Goal: Task Accomplishment & Management: Complete application form

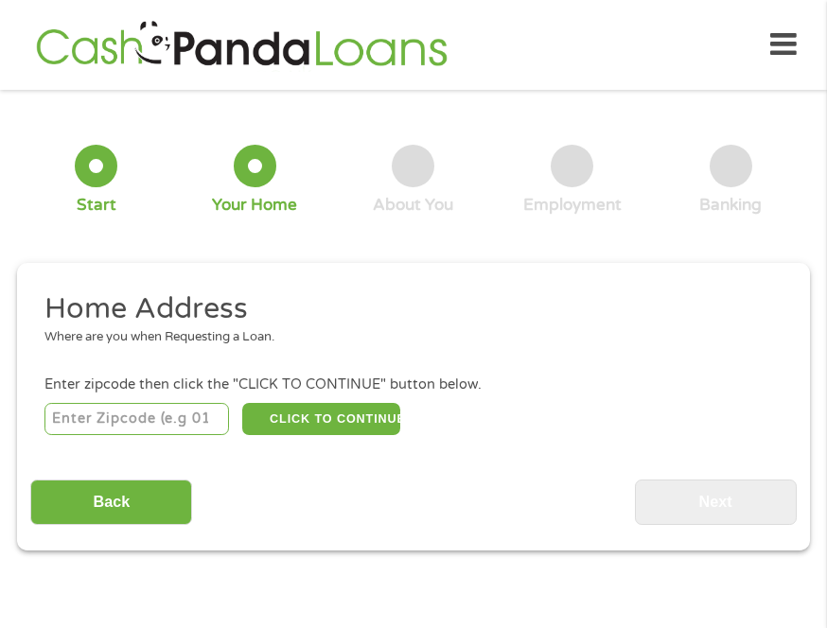
scroll to position [9, 0]
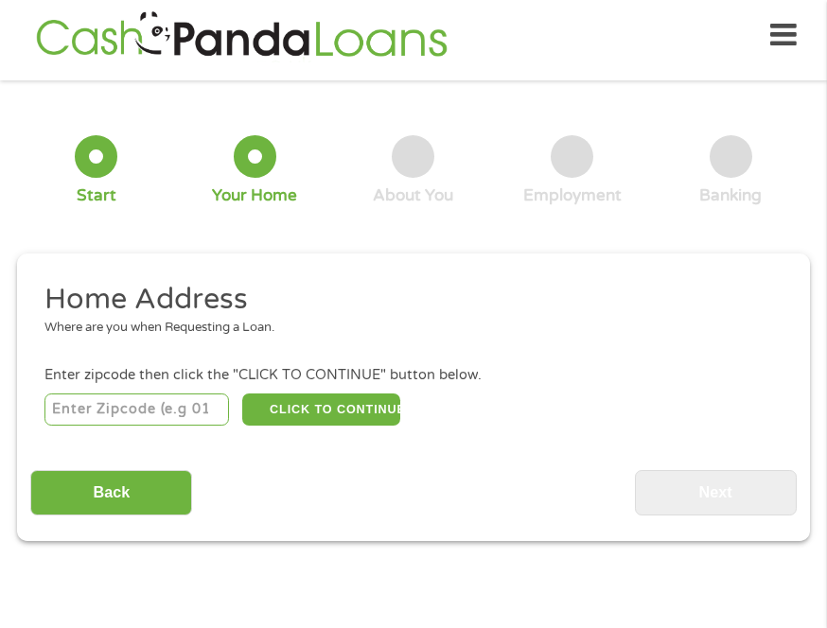
click at [191, 412] on input "number" at bounding box center [136, 410] width 185 height 32
type input "45013"
select select "[US_STATE]"
click at [258, 420] on button "CLICK TO CONTINUE" at bounding box center [320, 410] width 157 height 32
type input "45013"
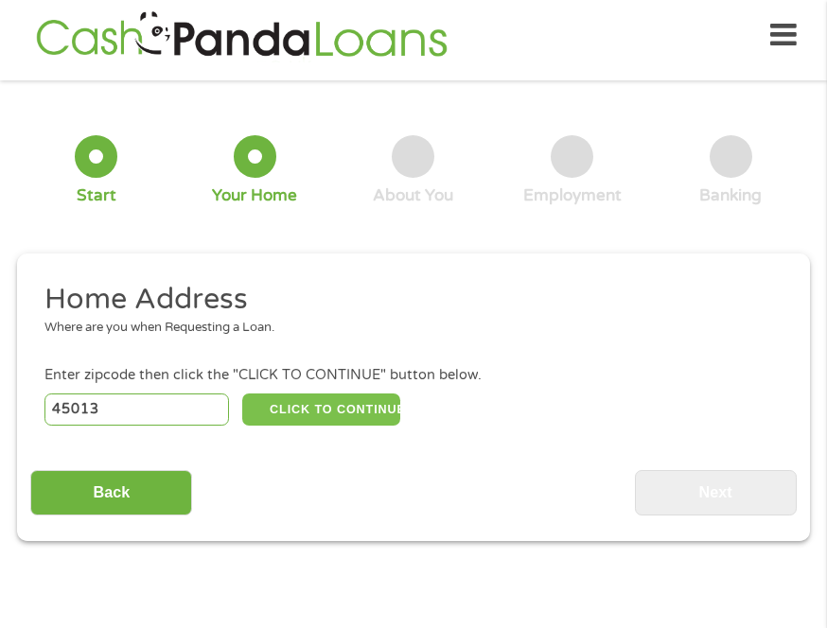
type input "[PERSON_NAME]"
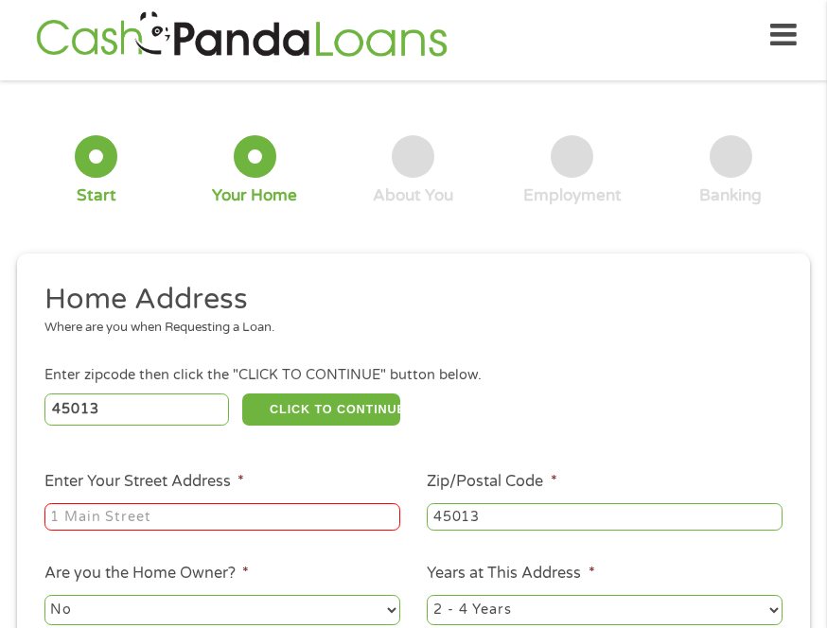
click at [215, 519] on input "Enter Your Street Address *" at bounding box center [222, 517] width 356 height 28
type input "1366 [GEOGRAPHIC_DATA]"
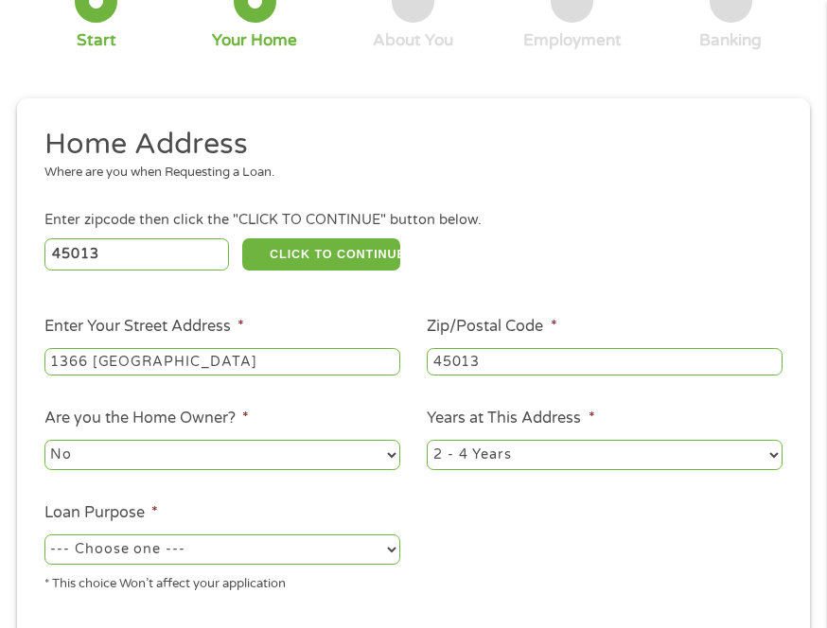
scroll to position [199, 0]
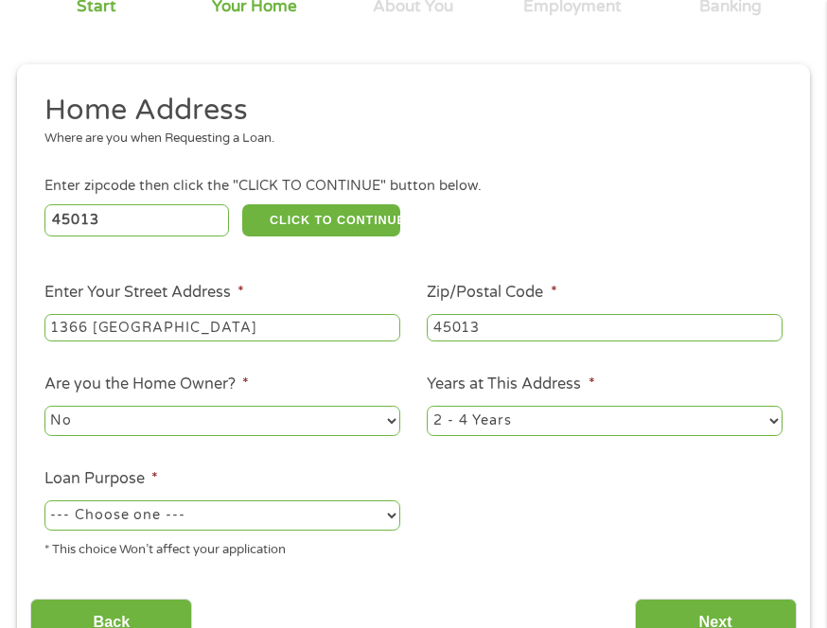
click at [278, 505] on select "--- Choose one --- Pay Bills Debt Consolidation Home Improvement Major Purchase…" at bounding box center [222, 516] width 356 height 30
select select "medicalexpenses"
click at [44, 501] on select "--- Choose one --- Pay Bills Debt Consolidation Home Improvement Major Purchase…" at bounding box center [222, 516] width 356 height 30
click at [736, 601] on input "Next" at bounding box center [716, 622] width 162 height 46
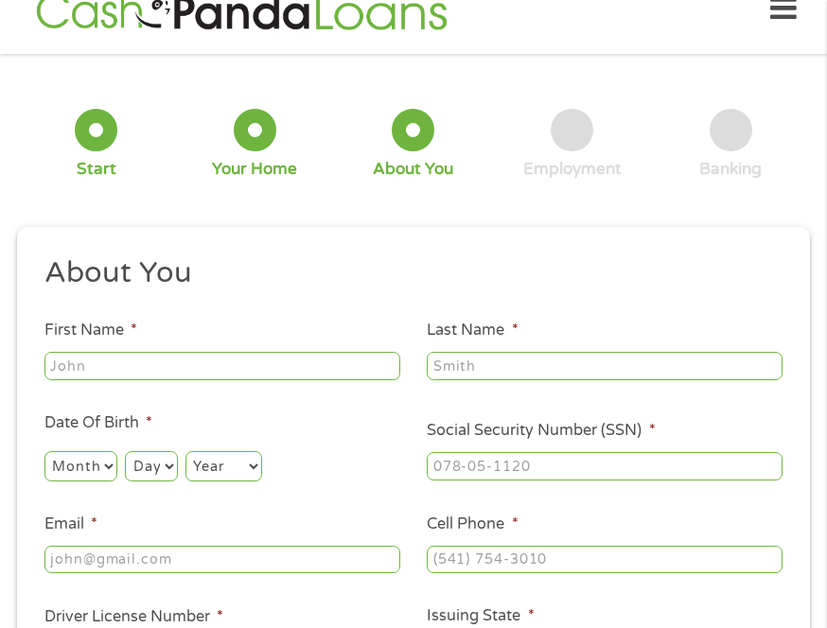
scroll to position [9, 0]
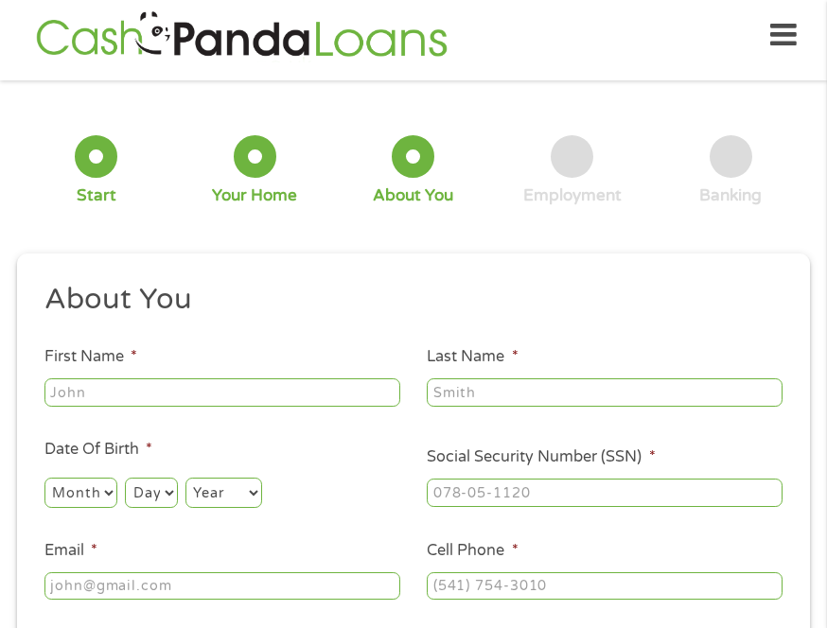
click at [242, 381] on input "First Name *" at bounding box center [222, 392] width 356 height 28
type input "[PERSON_NAME]"
type input "[EMAIL_ADDRESS][DOMAIN_NAME]"
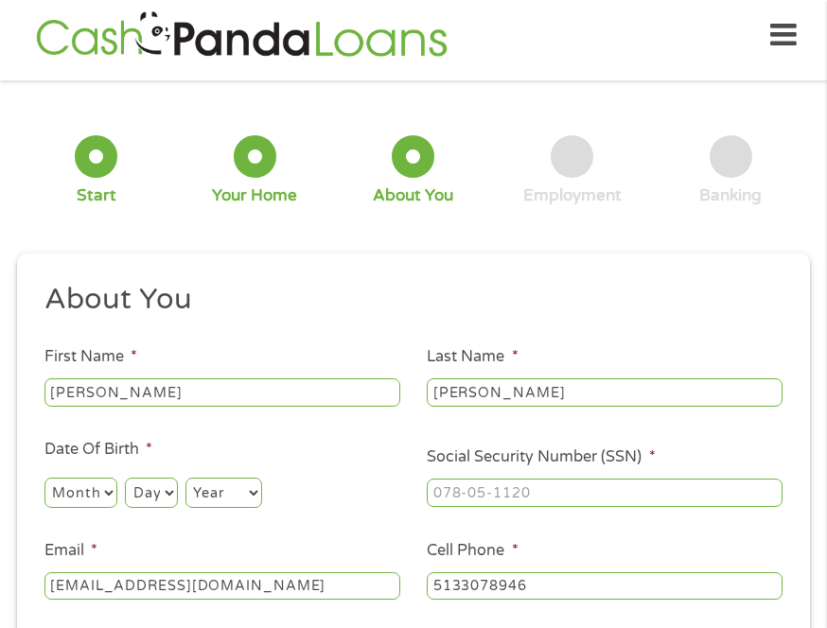
type input "[PHONE_NUMBER]"
click at [77, 501] on select "Month 1 2 3 4 5 6 7 8 9 10 11 12" at bounding box center [80, 493] width 73 height 30
select select "12"
click at [44, 478] on select "Month 1 2 3 4 5 6 7 8 9 10 11 12" at bounding box center [80, 493] width 73 height 30
click at [157, 497] on select "Day 1 2 3 4 5 6 7 8 9 10 11 12 13 14 15 16 17 18 19 20 21 22 23 24 25 26 27 28 …" at bounding box center [151, 493] width 52 height 30
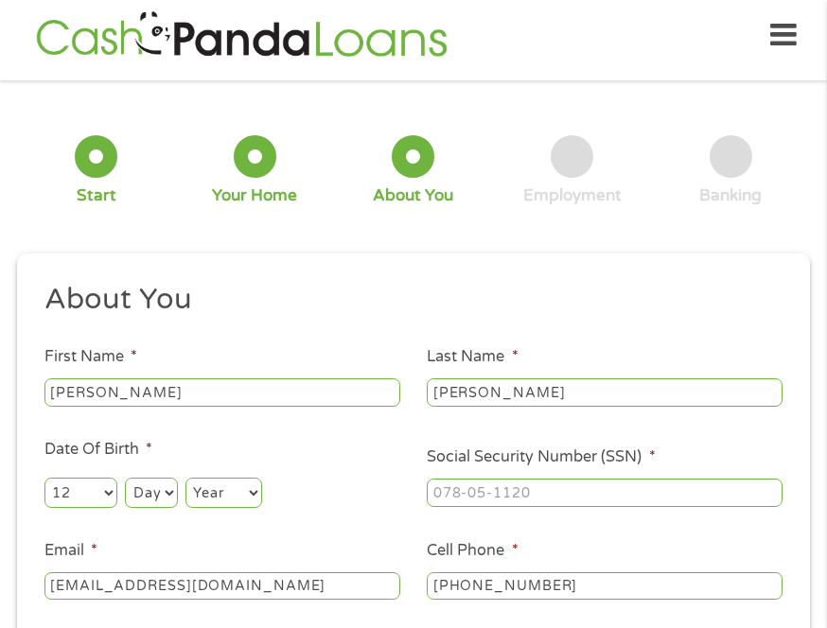
select select "25"
click at [125, 478] on select "Day 1 2 3 4 5 6 7 8 9 10 11 12 13 14 15 16 17 18 19 20 21 22 23 24 25 26 27 28 …" at bounding box center [151, 493] width 52 height 30
click at [200, 482] on select "Year [DATE] 2006 2005 2004 2003 2002 2001 2000 1999 1998 1997 1996 1995 1994 19…" at bounding box center [223, 493] width 77 height 30
select select "2002"
click at [185, 478] on select "Year [DATE] 2006 2005 2004 2003 2002 2001 2000 1999 1998 1997 1996 1995 1994 19…" at bounding box center [223, 493] width 77 height 30
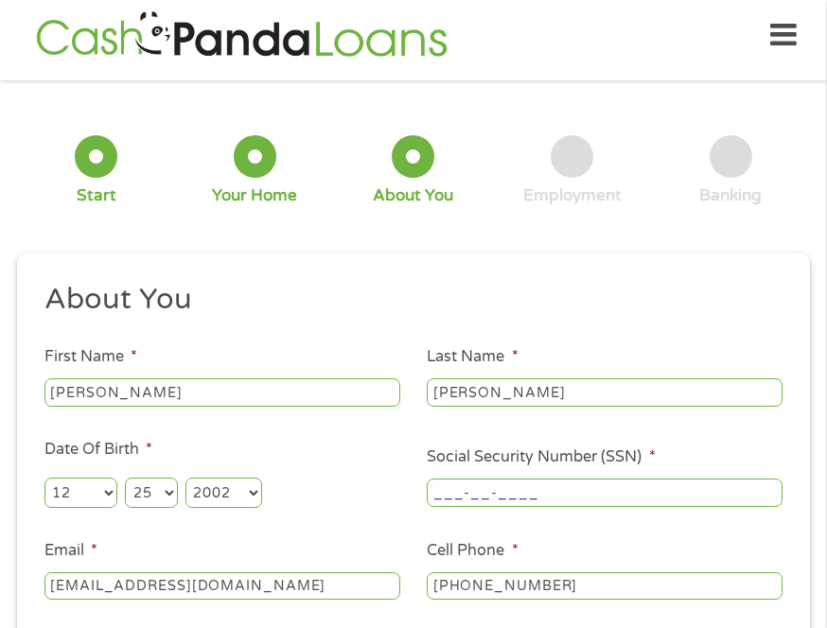
click at [500, 496] on input "___-__-____" at bounding box center [605, 493] width 356 height 28
type input "274-08-7734"
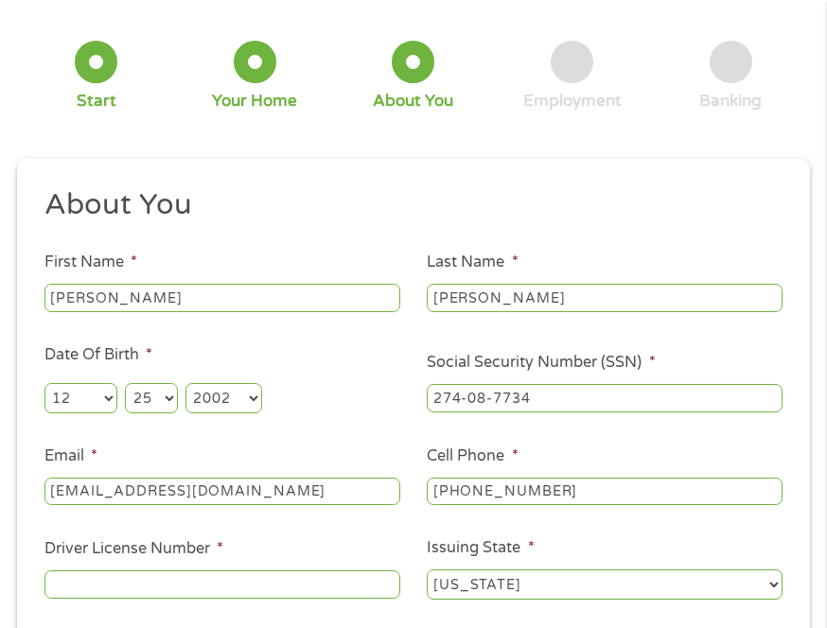
click at [470, 496] on input "[PHONE_NUMBER]" at bounding box center [605, 492] width 356 height 28
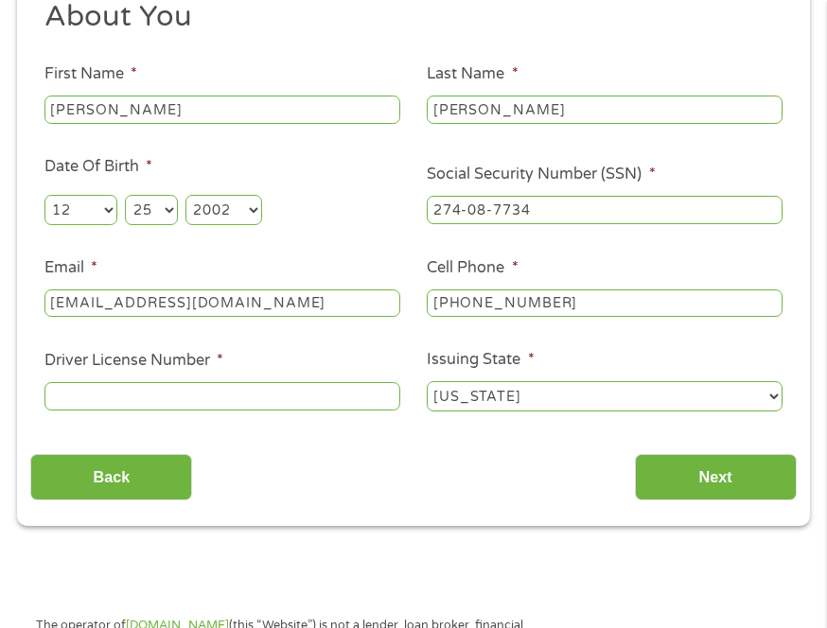
scroll to position [293, 0]
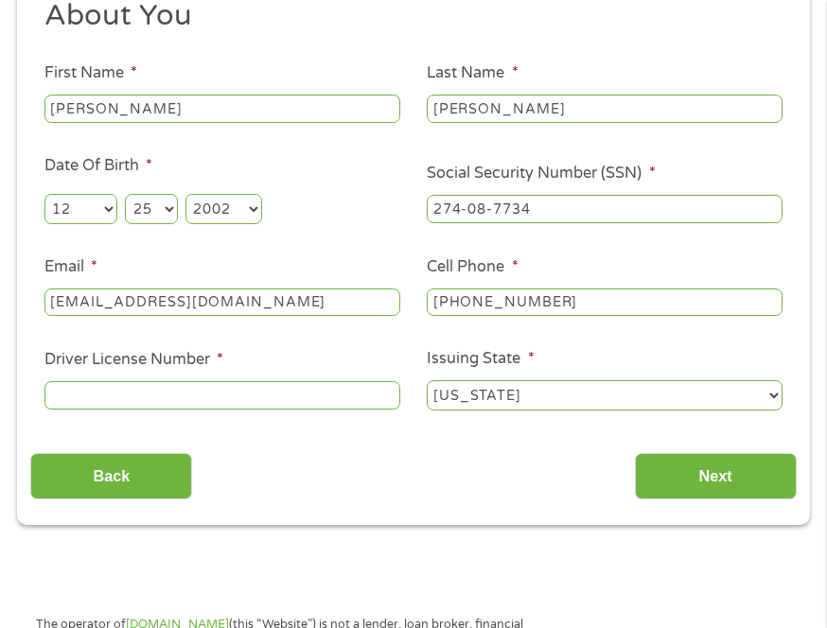
click at [308, 402] on input "Driver License Number *" at bounding box center [222, 395] width 356 height 28
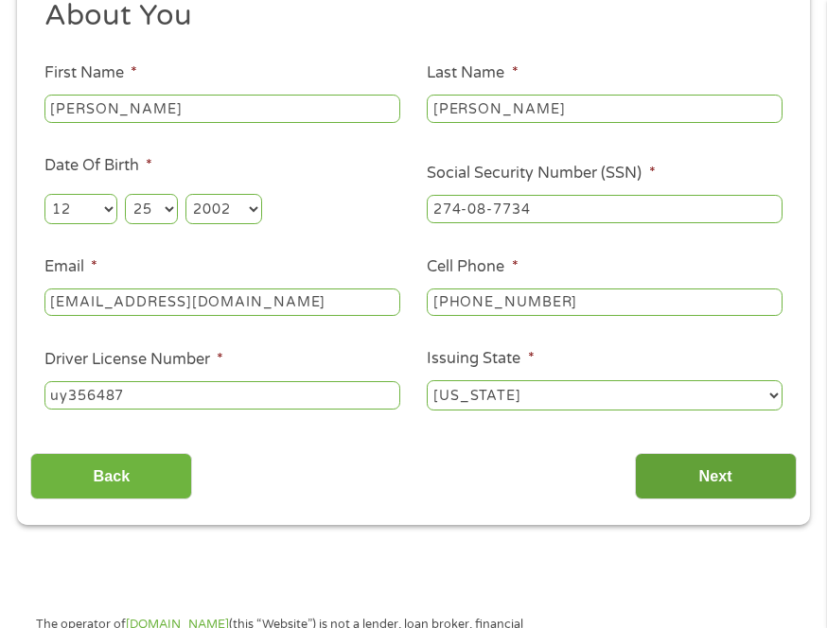
type input "uy356487"
click at [657, 481] on input "Next" at bounding box center [716, 476] width 162 height 46
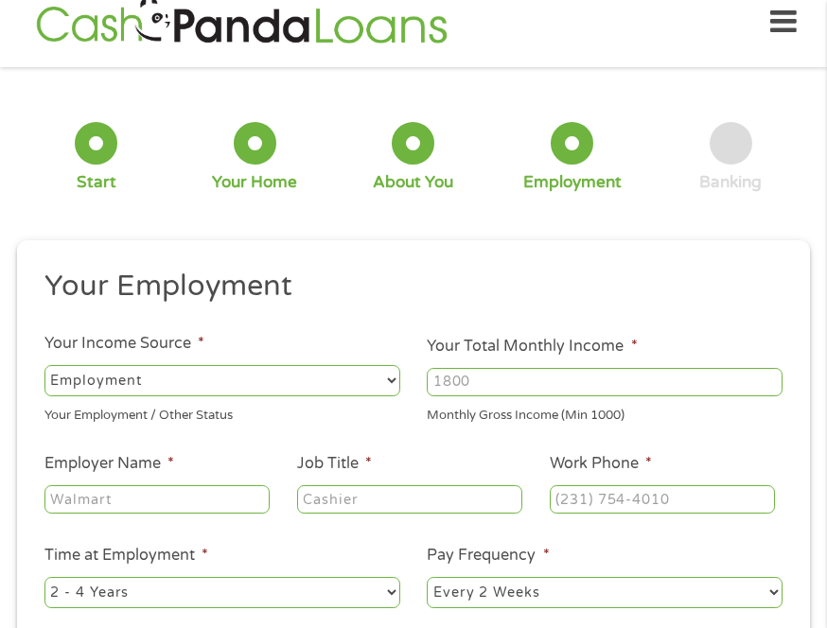
scroll to position [104, 0]
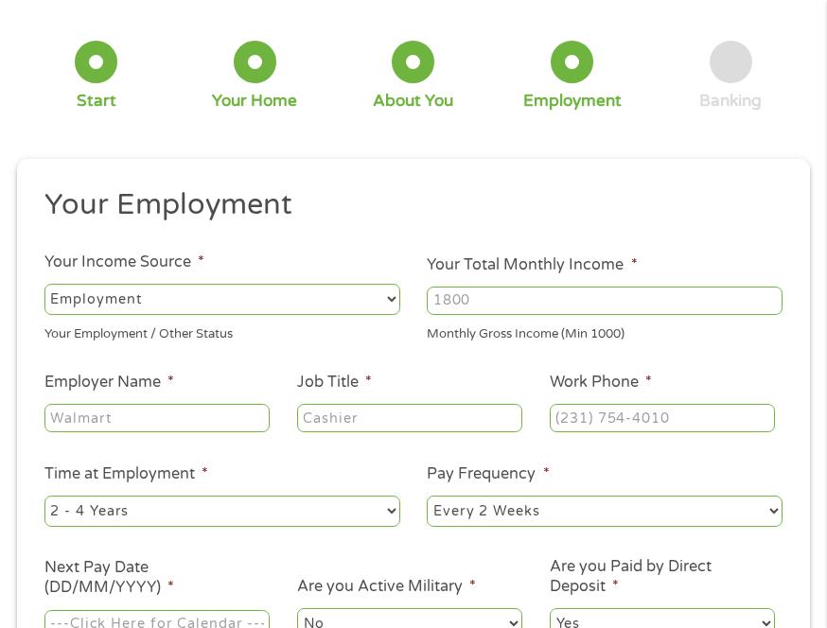
click at [636, 304] on input "Your Total Monthly Income *" at bounding box center [605, 301] width 356 height 28
type input "3600"
click at [147, 417] on input "Employer Name *" at bounding box center [156, 418] width 225 height 28
type input "[PERSON_NAME]"
type input "collections"
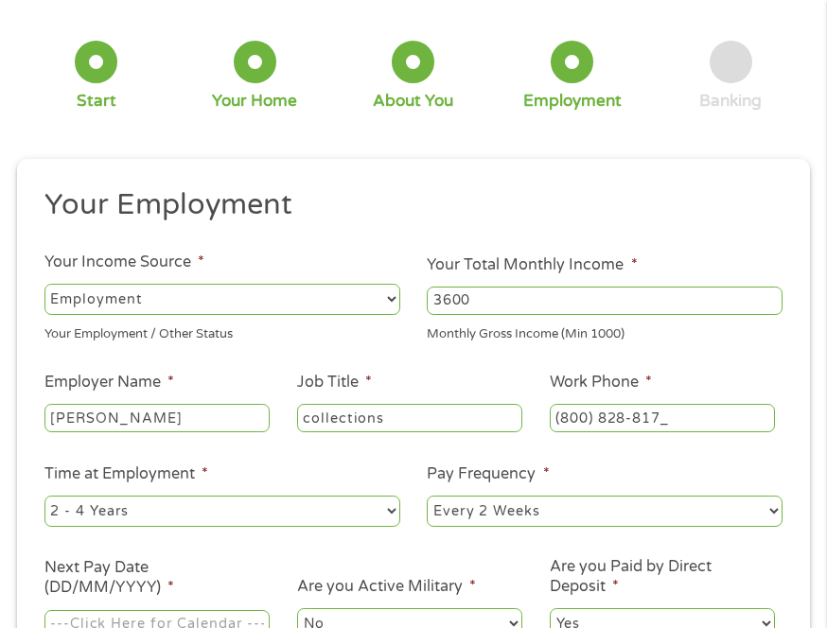
type input "[PHONE_NUMBER]"
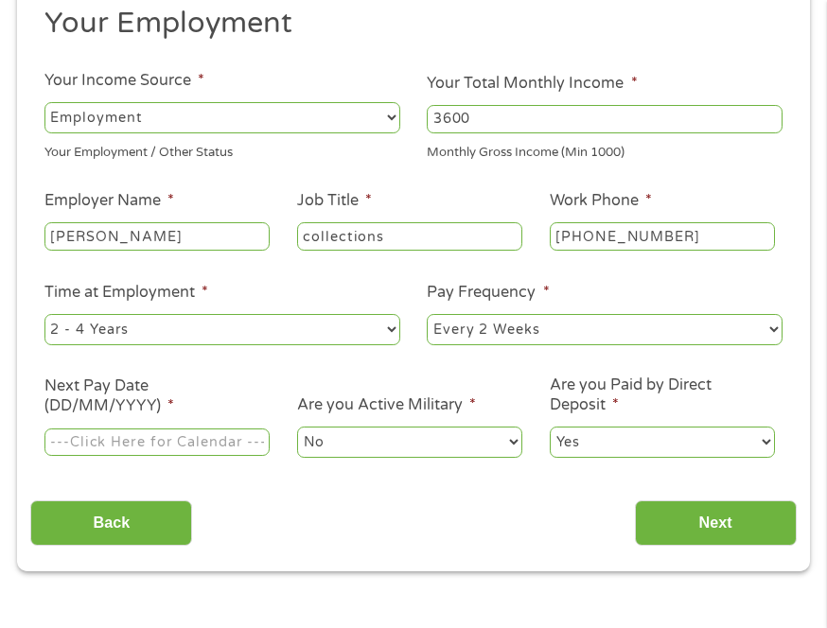
scroll to position [293, 0]
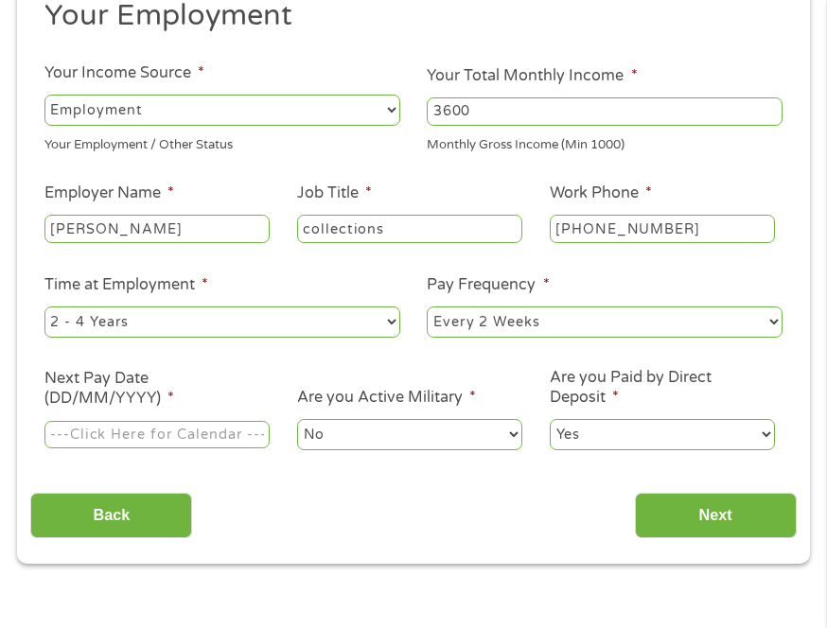
click at [205, 321] on select "--- Choose one --- 1 Year or less 1 - 2 Years 2 - 4 Years Over 4 Years" at bounding box center [222, 322] width 356 height 30
select select "60months"
click at [44, 307] on select "--- Choose one --- 1 Year or less 1 - 2 Years 2 - 4 Years Over 4 Years" at bounding box center [222, 322] width 356 height 30
click at [503, 318] on select "--- Choose one --- Every 2 Weeks Every Week Monthly Semi-Monthly" at bounding box center [605, 322] width 356 height 30
select select "weekly"
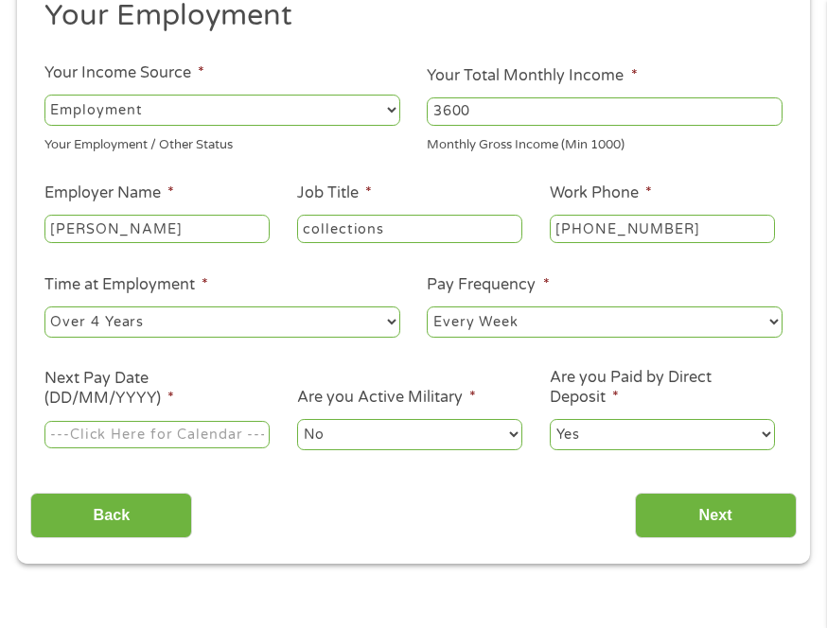
click at [427, 307] on select "--- Choose one --- Every 2 Weeks Every Week Monthly Semi-Monthly" at bounding box center [605, 322] width 356 height 30
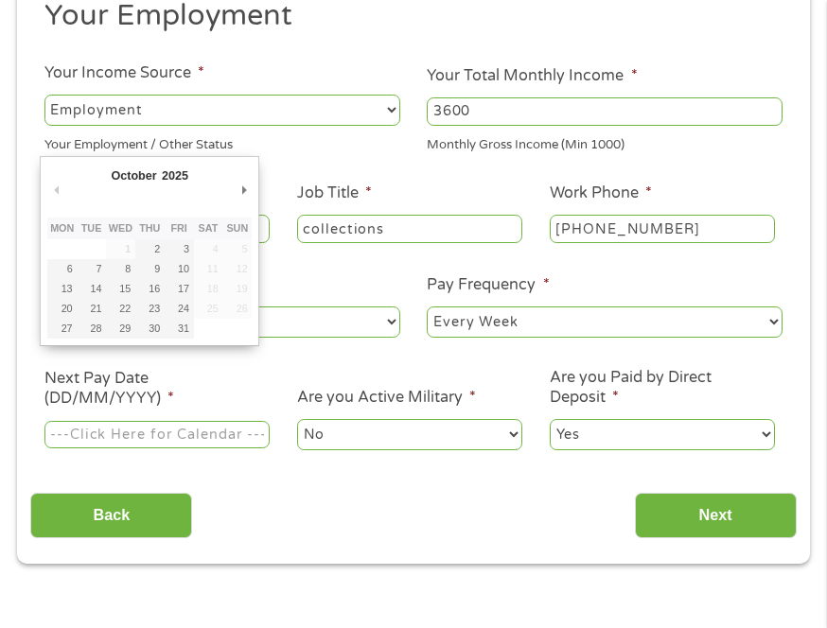
click at [152, 431] on input "Next Pay Date (DD/MM/YYYY) *" at bounding box center [156, 435] width 225 height 28
type input "[DATE]"
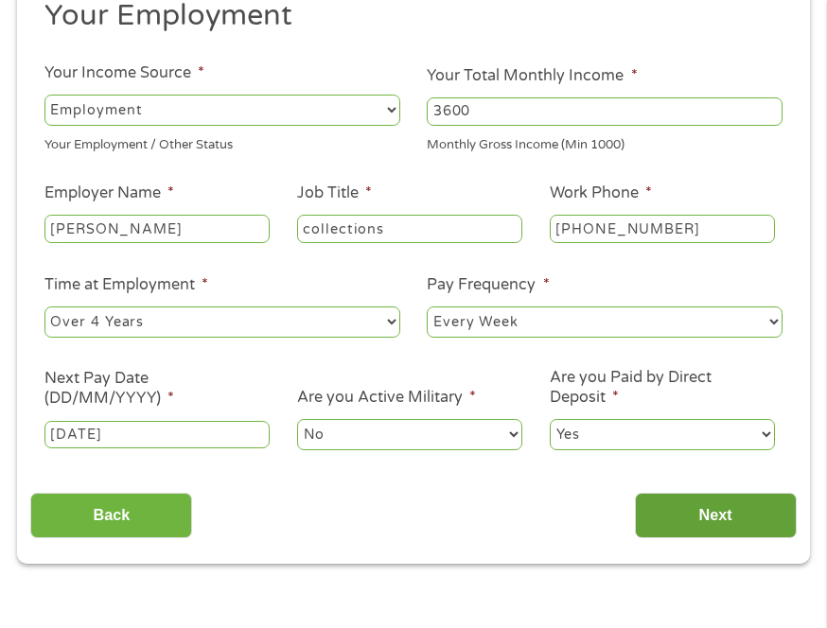
click at [670, 517] on input "Next" at bounding box center [716, 516] width 162 height 46
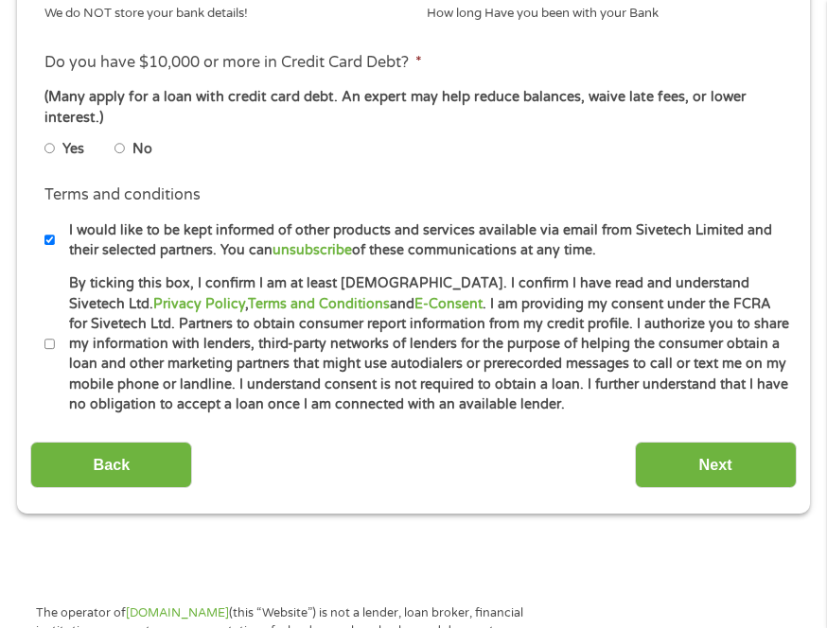
scroll to position [956, 0]
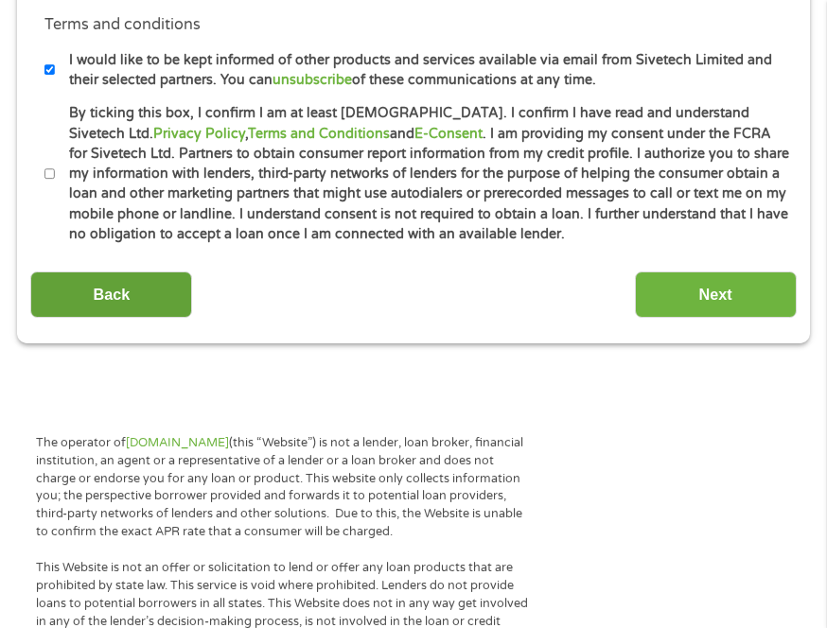
click at [137, 273] on input "Back" at bounding box center [111, 295] width 162 height 46
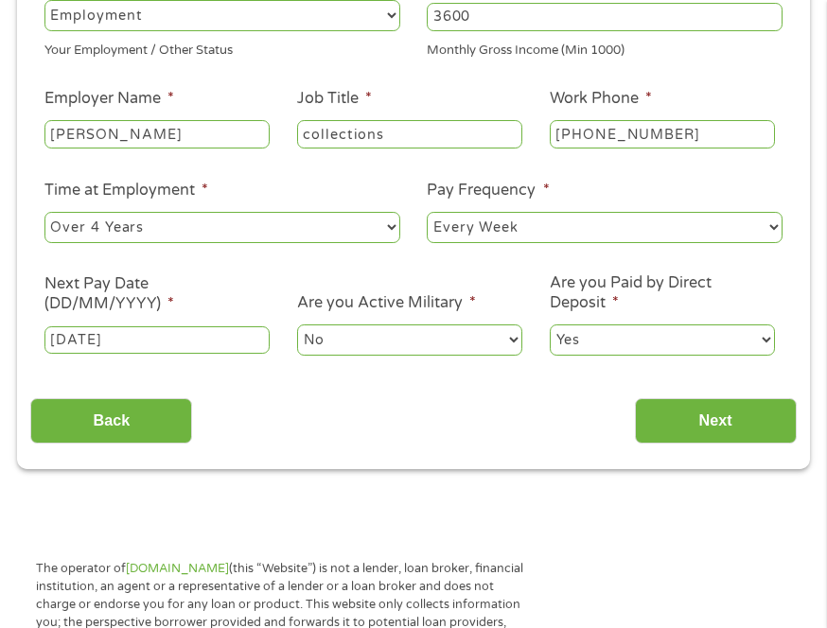
scroll to position [483, 0]
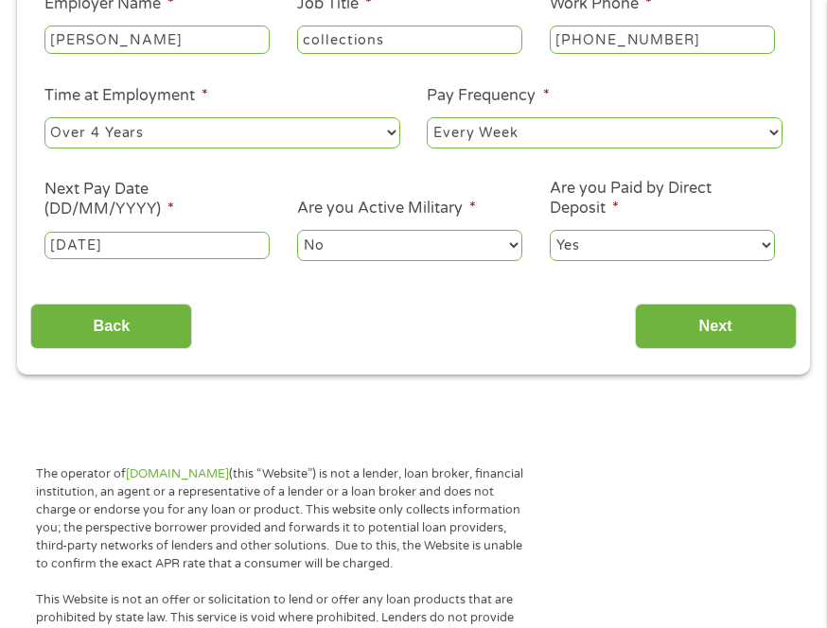
click at [173, 250] on input "[DATE]" at bounding box center [156, 246] width 225 height 28
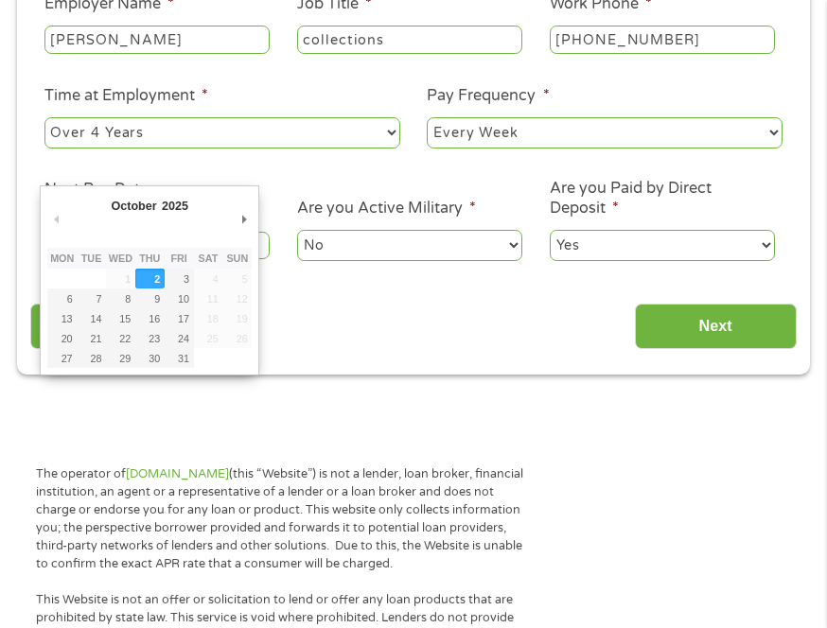
click at [220, 168] on ul "Your Employment Your Income Source * --- Choose one --- Employment [DEMOGRAPHIC…" at bounding box center [412, 43] width 765 height 470
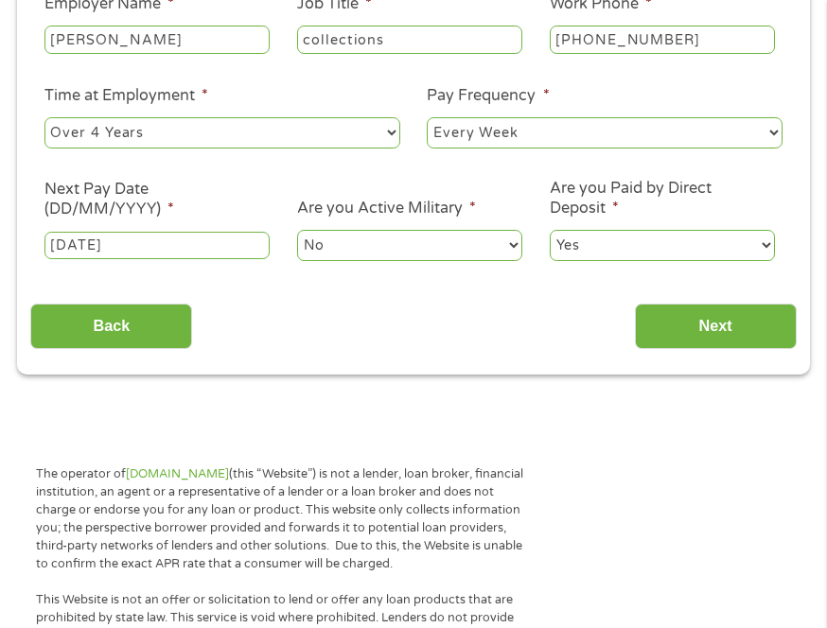
click at [232, 238] on input "[DATE]" at bounding box center [156, 246] width 225 height 28
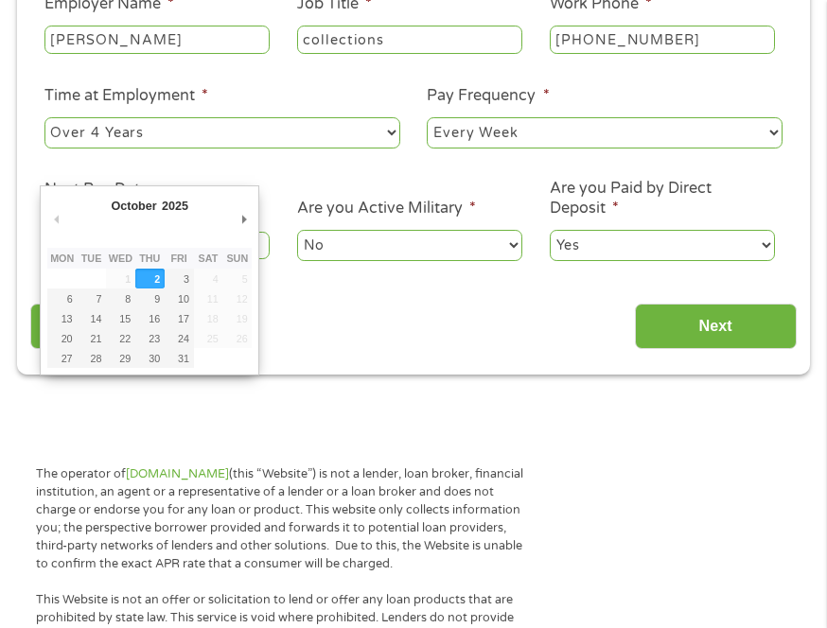
click at [258, 201] on div "October January February March April May June July August September October Nov…" at bounding box center [150, 280] width 220 height 190
click at [316, 191] on ul "Your Employment Your Income Source * --- Choose one --- Employment [DEMOGRAPHIC…" at bounding box center [412, 43] width 765 height 470
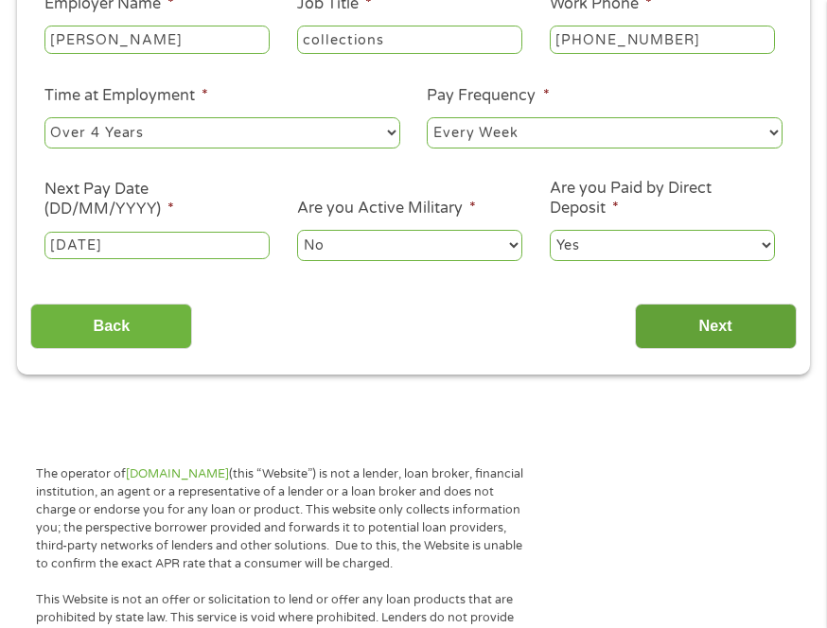
click at [744, 331] on input "Next" at bounding box center [716, 327] width 162 height 46
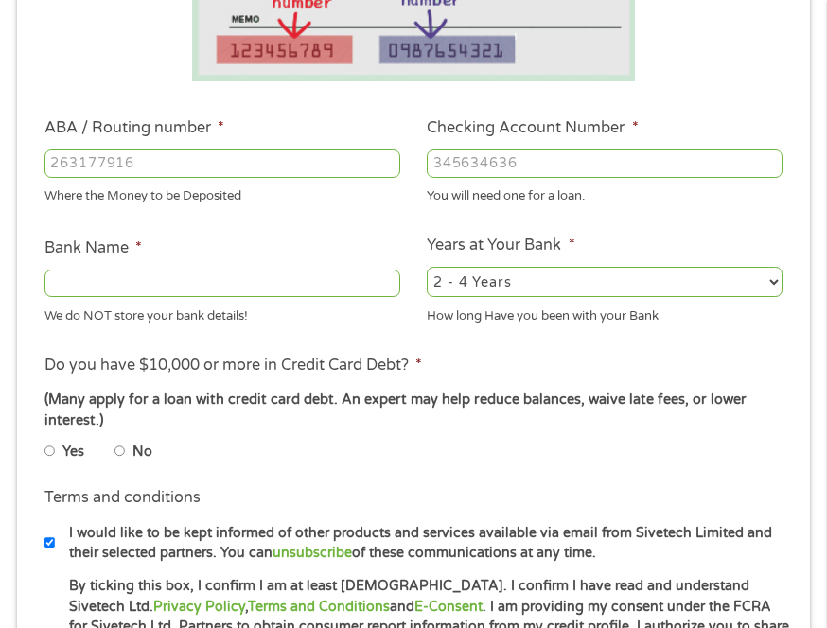
click at [129, 454] on li "No" at bounding box center [148, 450] width 68 height 29
click at [123, 450] on input "No" at bounding box center [119, 451] width 11 height 23
radio input "true"
click at [286, 273] on input "Bank Name *" at bounding box center [222, 284] width 356 height 28
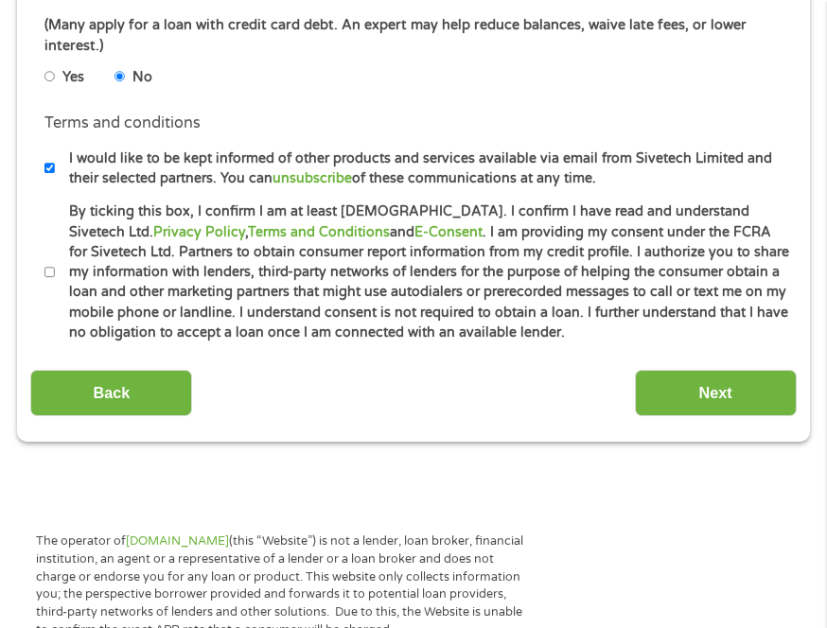
scroll to position [861, 0]
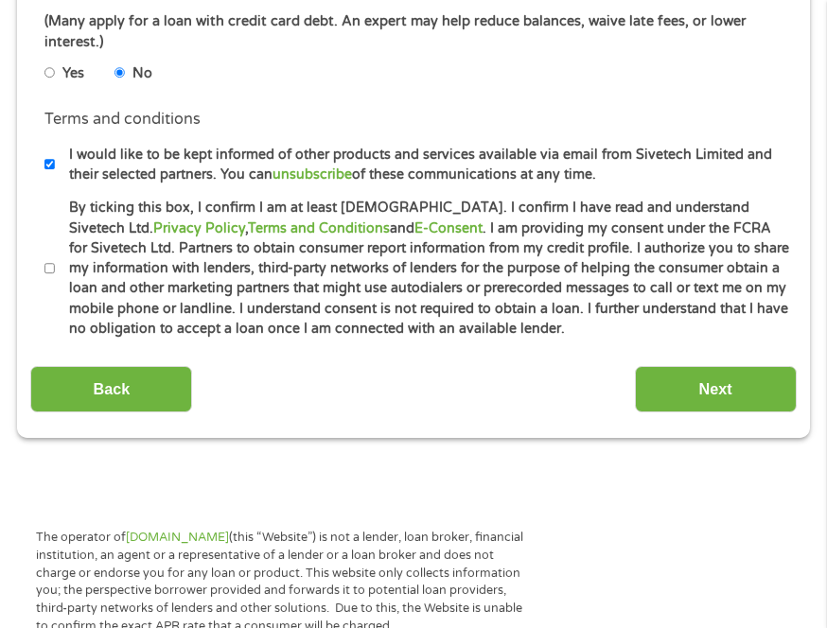
type input "pnc bank"
click at [45, 270] on input "By ticking this box, I confirm I am at least [DEMOGRAPHIC_DATA]. I confirm I ha…" at bounding box center [49, 268] width 11 height 23
checkbox input "true"
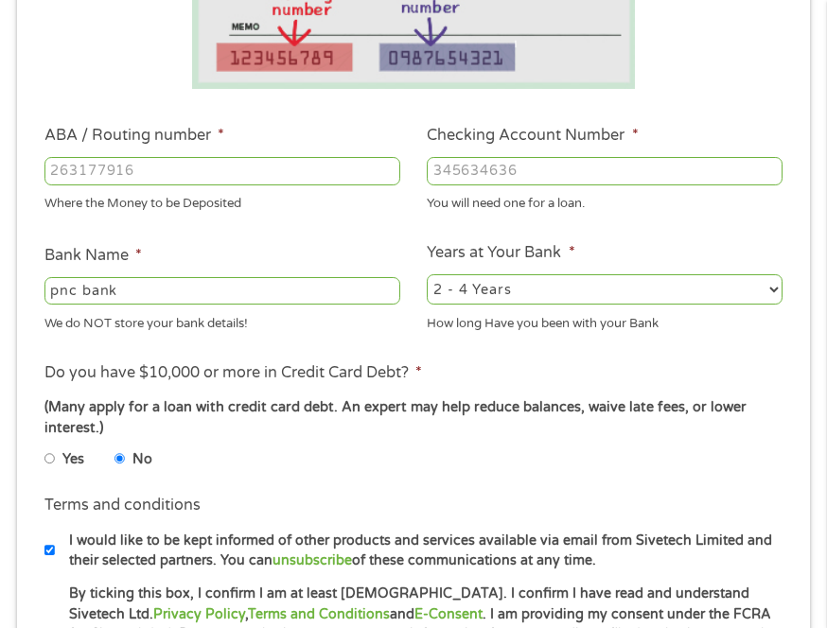
scroll to position [388, 0]
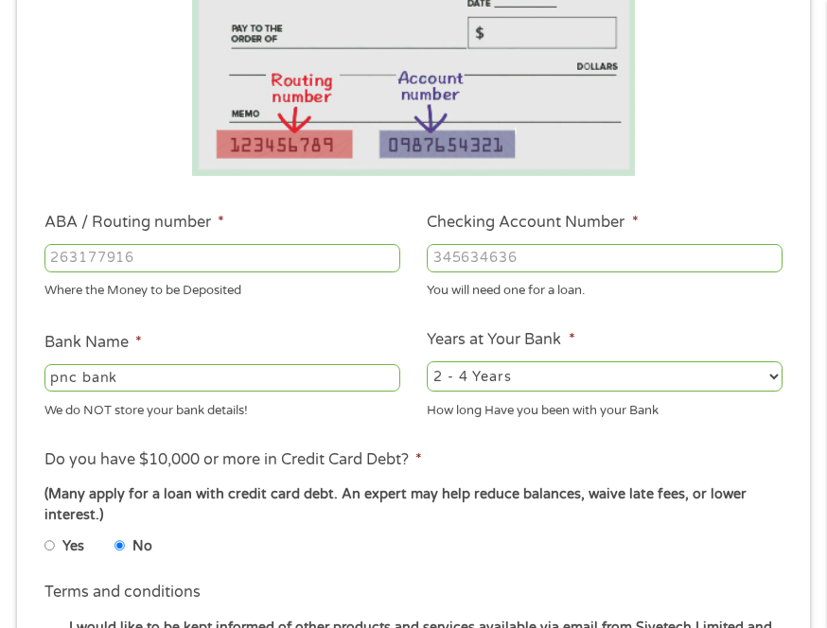
click at [153, 267] on input "ABA / Routing number *" at bounding box center [222, 258] width 356 height 28
type input "041000124"
type input "PNC BANK [US_STATE]"
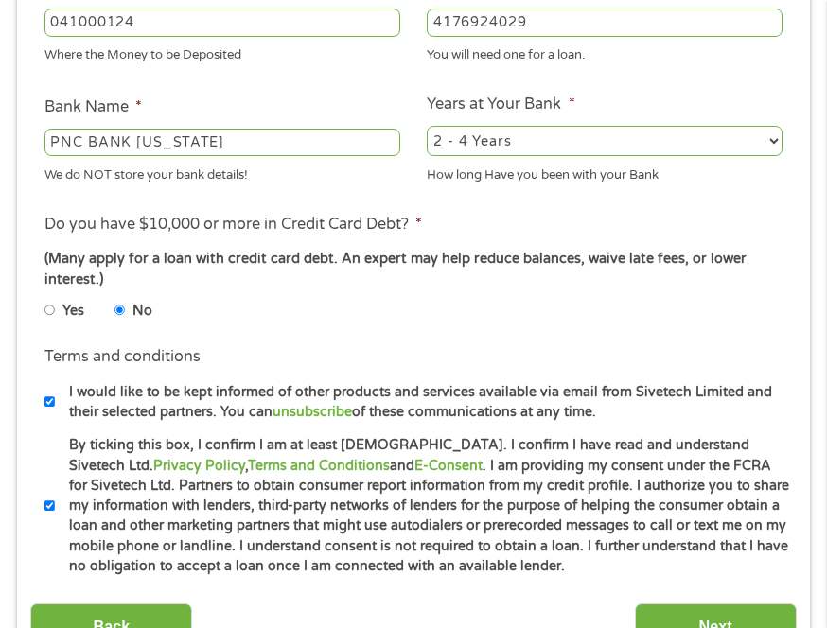
scroll to position [766, 0]
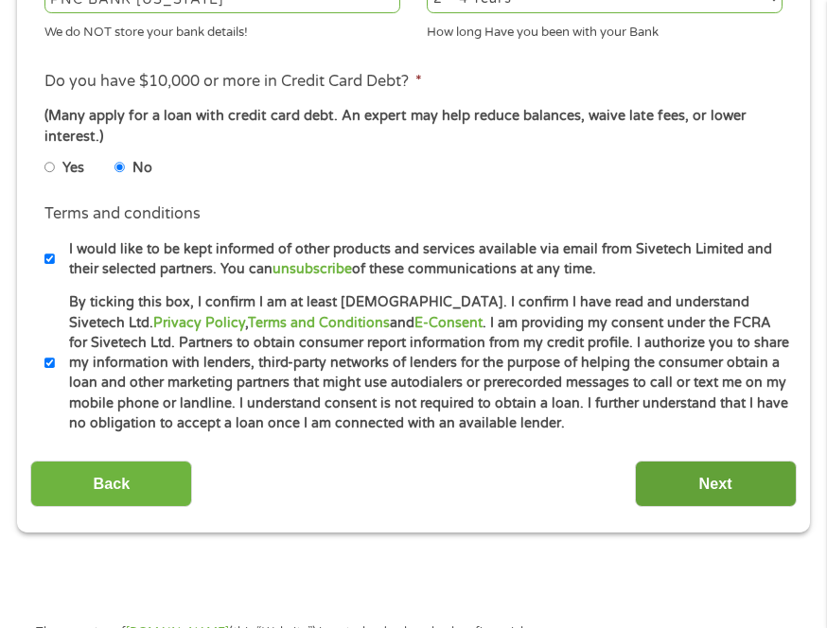
type input "4176924029"
click at [736, 502] on input "Next" at bounding box center [716, 484] width 162 height 46
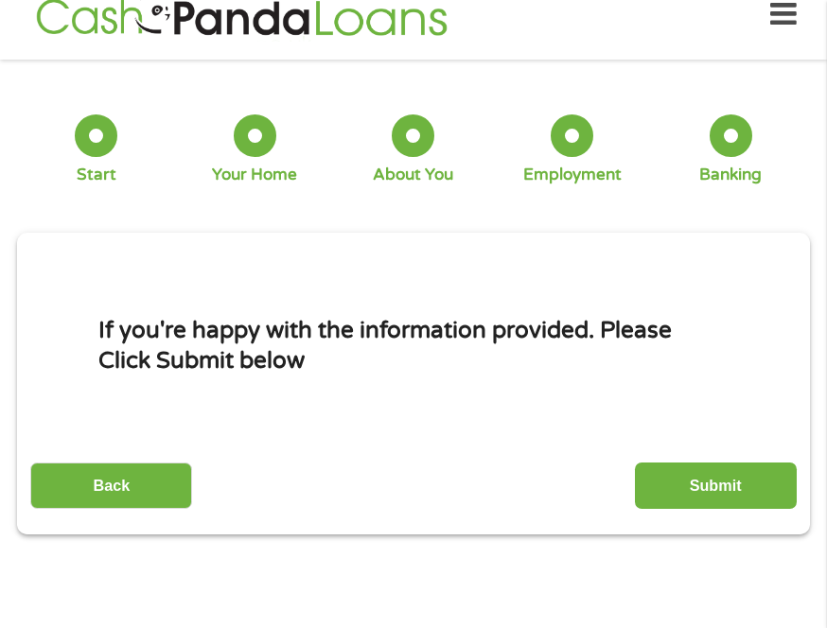
scroll to position [9, 0]
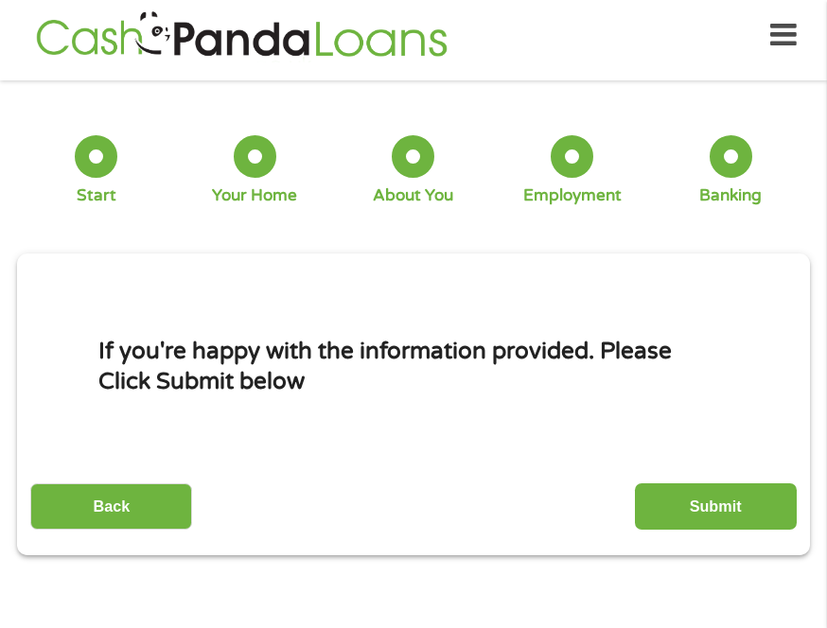
click at [736, 502] on input "Submit" at bounding box center [716, 507] width 162 height 46
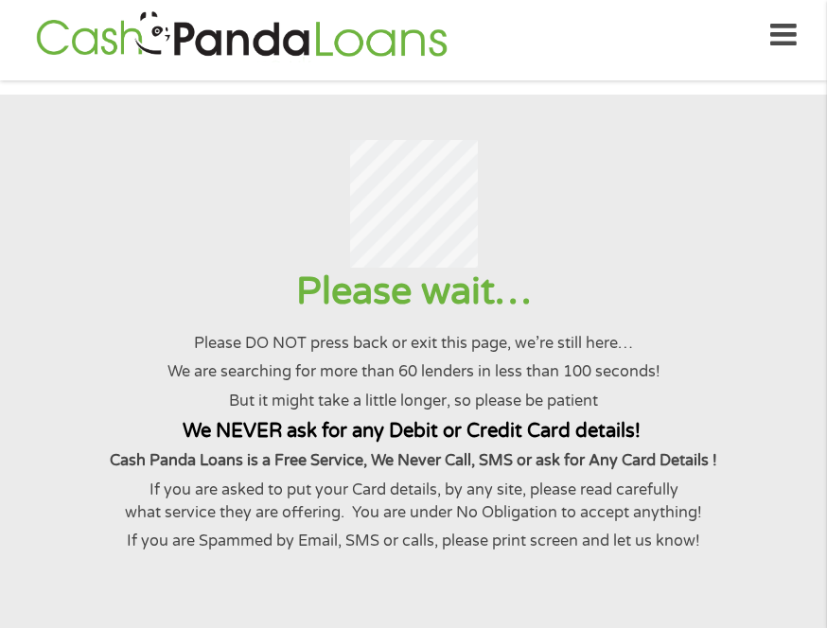
scroll to position [0, 0]
